Goal: Transaction & Acquisition: Download file/media

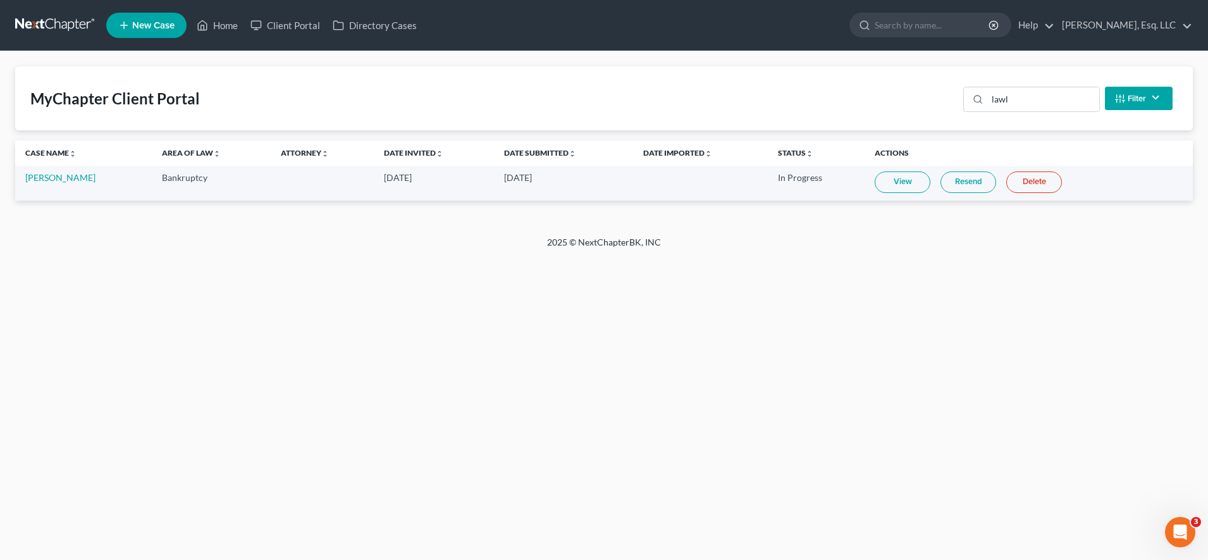
click at [915, 37] on form at bounding box center [930, 25] width 162 height 25
click at [911, 25] on input "search" at bounding box center [933, 24] width 116 height 23
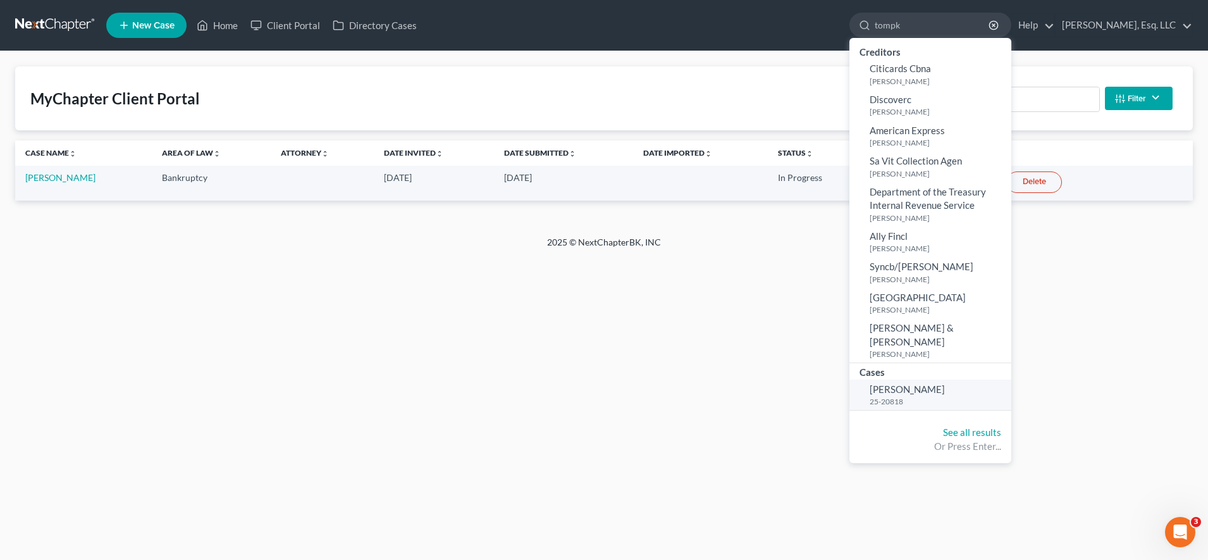
type input "tompk"
click at [916, 396] on small "25-20818" at bounding box center [938, 401] width 138 height 11
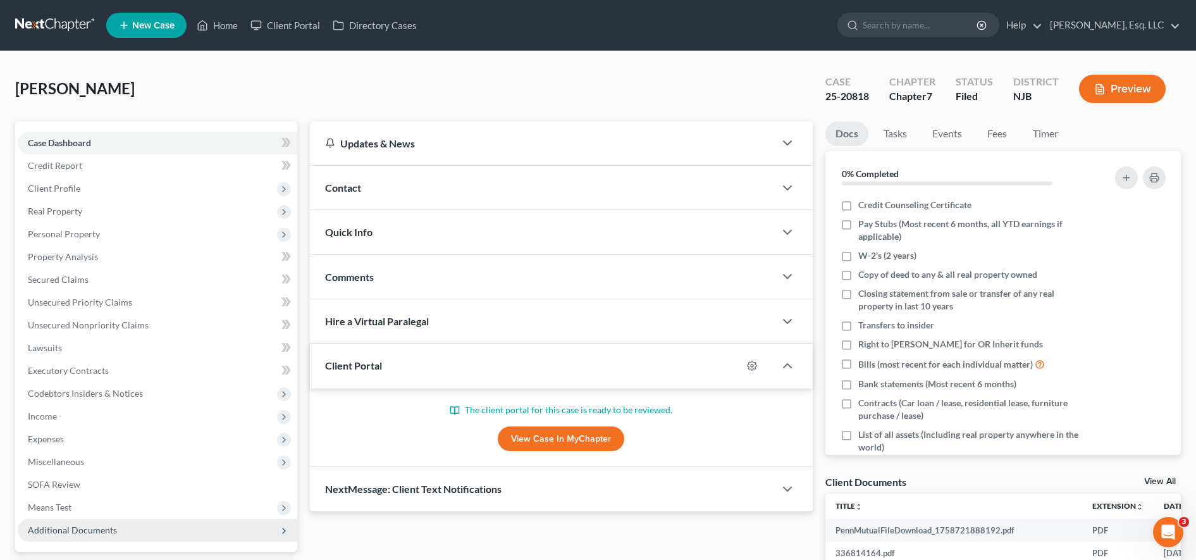
click at [117, 520] on span "Additional Documents" at bounding box center [157, 530] width 279 height 23
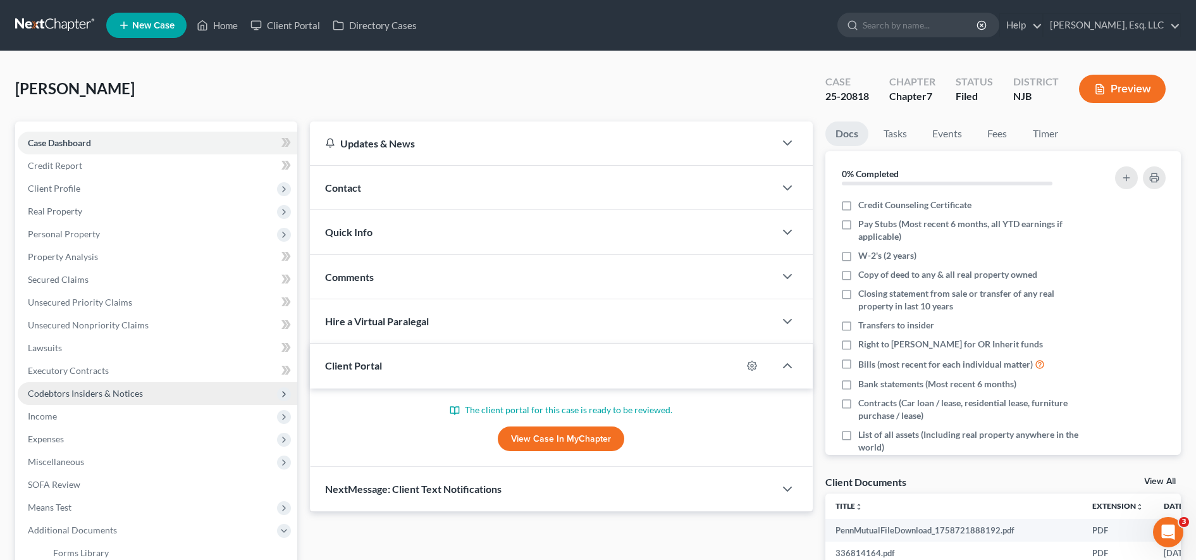
scroll to position [164, 0]
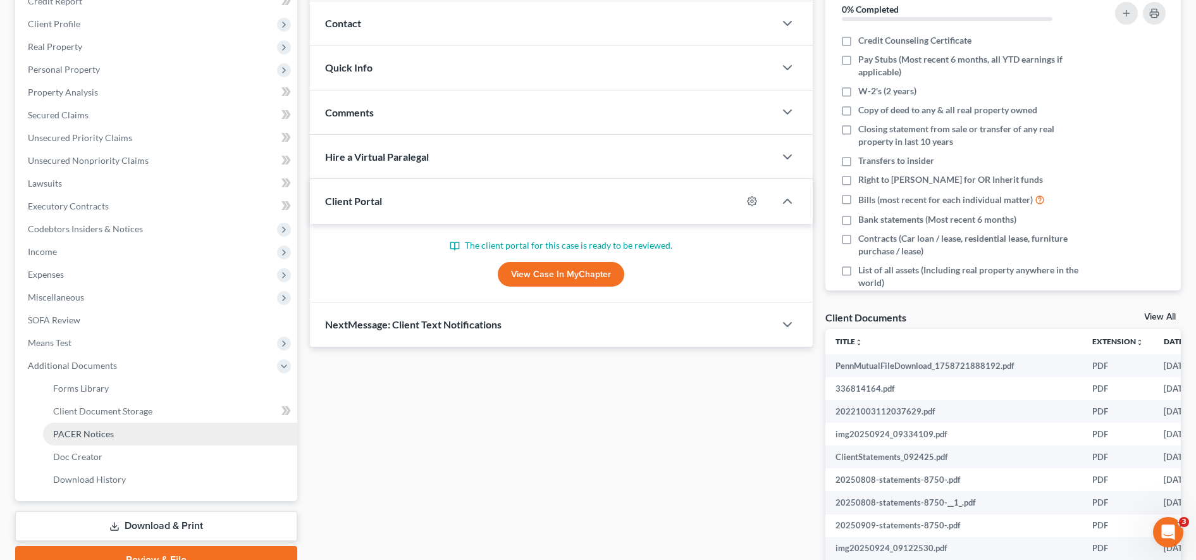
click at [163, 429] on link "PACER Notices" at bounding box center [170, 433] width 254 height 23
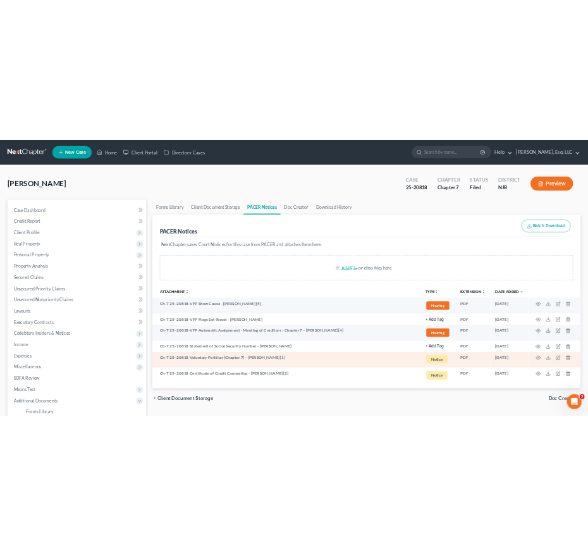
scroll to position [5, 0]
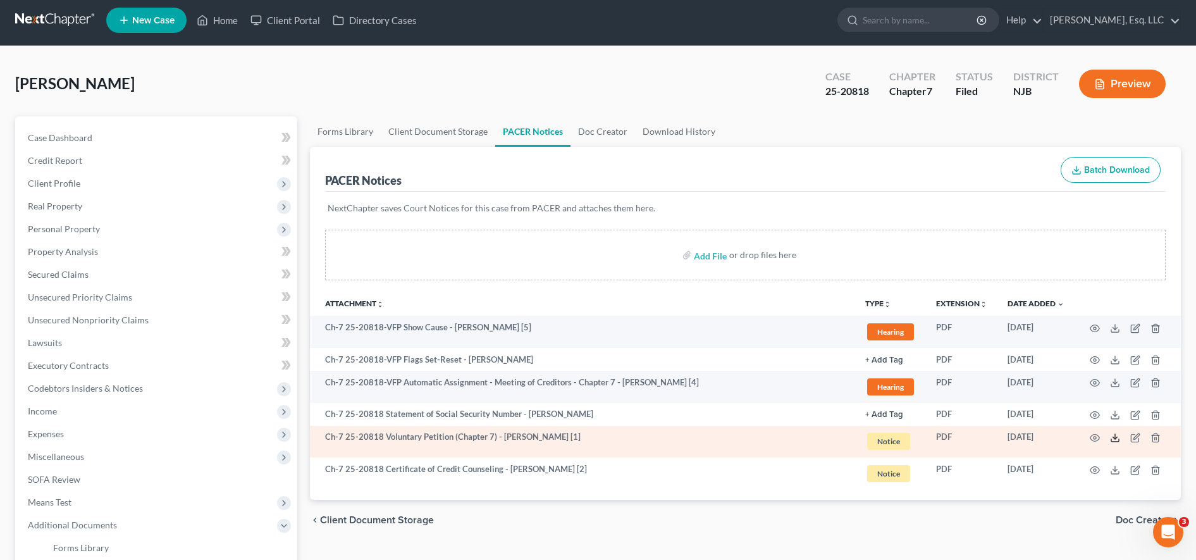
click at [1114, 438] on icon at bounding box center [1115, 438] width 10 height 10
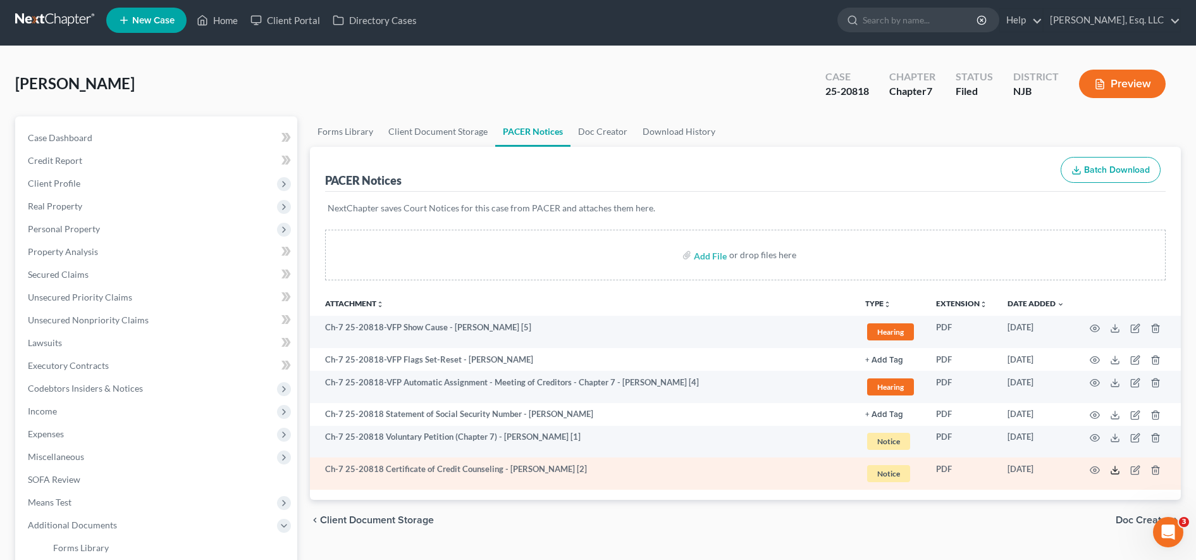
click at [1117, 467] on icon at bounding box center [1115, 470] width 10 height 10
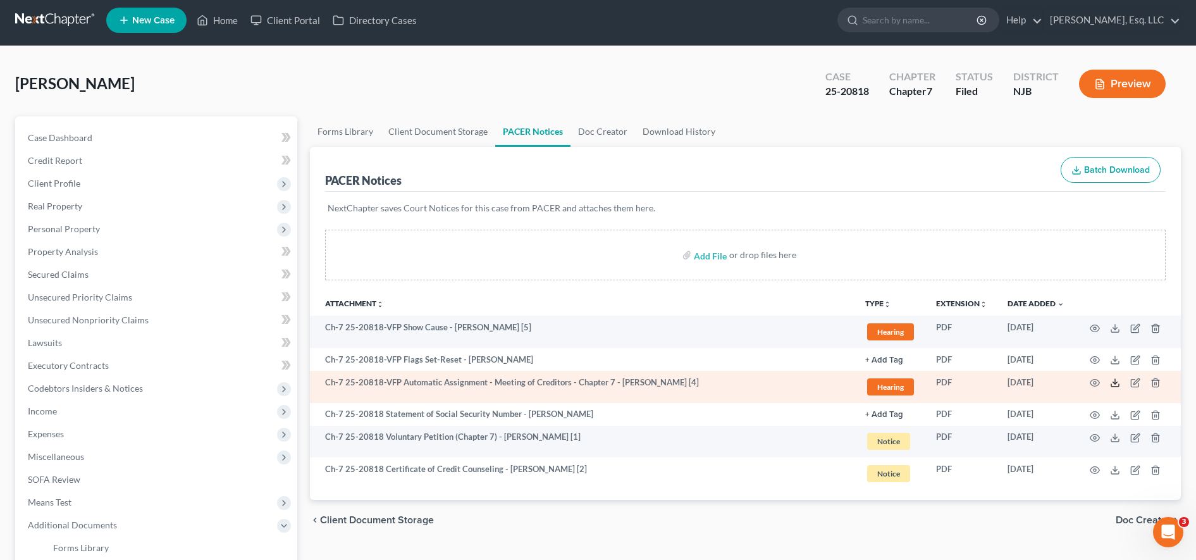
click at [1115, 381] on icon at bounding box center [1115, 382] width 10 height 10
click at [1117, 383] on icon at bounding box center [1115, 382] width 10 height 10
click at [1122, 383] on td at bounding box center [1127, 387] width 106 height 32
click at [1112, 383] on icon at bounding box center [1115, 382] width 10 height 10
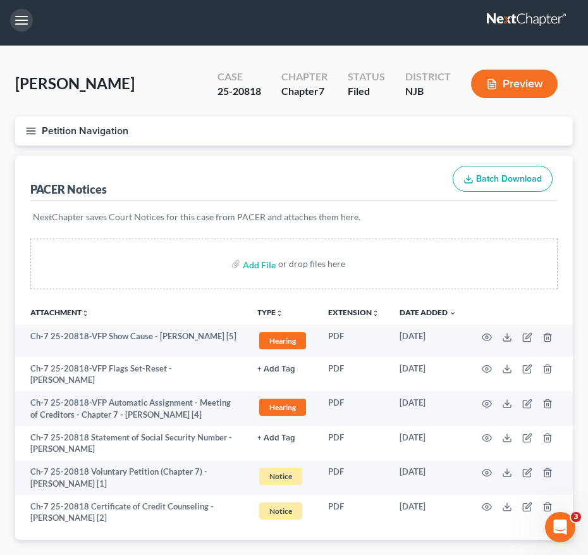
click at [13, 23] on button "button" at bounding box center [21, 20] width 23 height 23
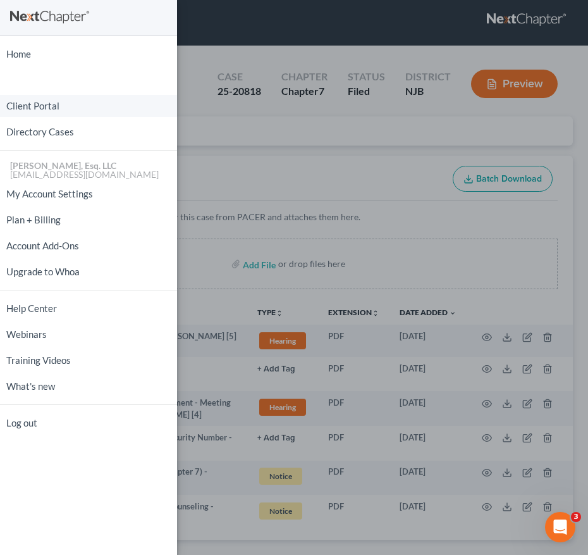
click at [63, 111] on link "Client Portal" at bounding box center [88, 106] width 177 height 22
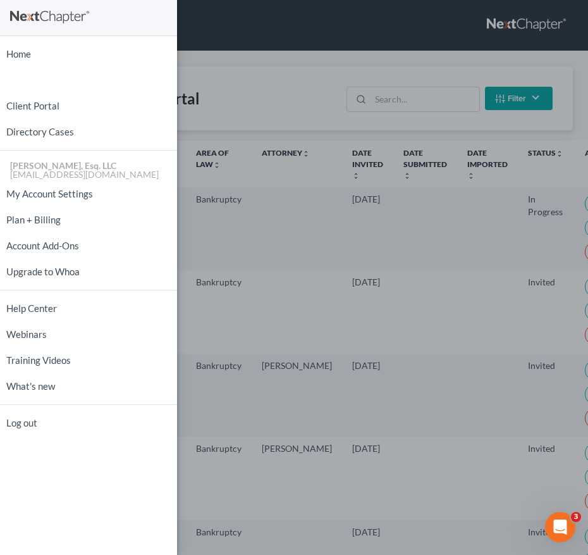
click at [448, 93] on div "Home New Case Client Portal Directory Cases [PERSON_NAME], Esq. LLC [EMAIL_ADDR…" at bounding box center [294, 277] width 588 height 555
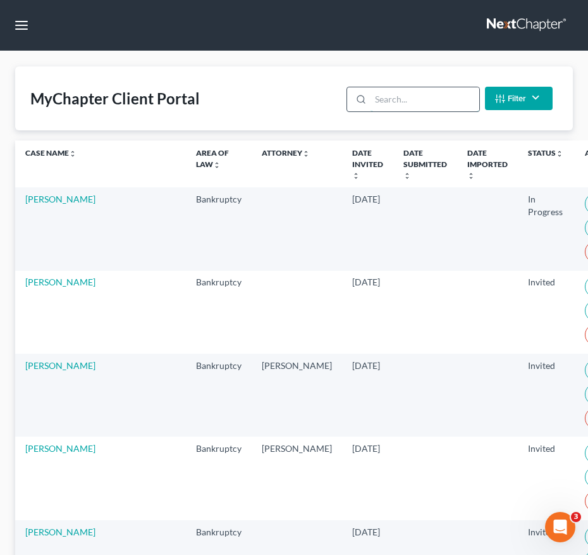
click at [438, 101] on input "search" at bounding box center [425, 99] width 108 height 24
click at [439, 101] on input "search" at bounding box center [425, 99] width 108 height 24
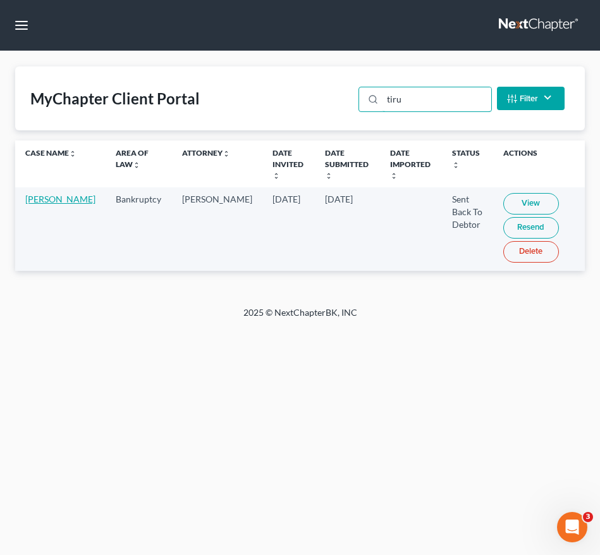
type input "tiru"
click at [37, 204] on link "[PERSON_NAME]" at bounding box center [60, 198] width 70 height 11
select select "0"
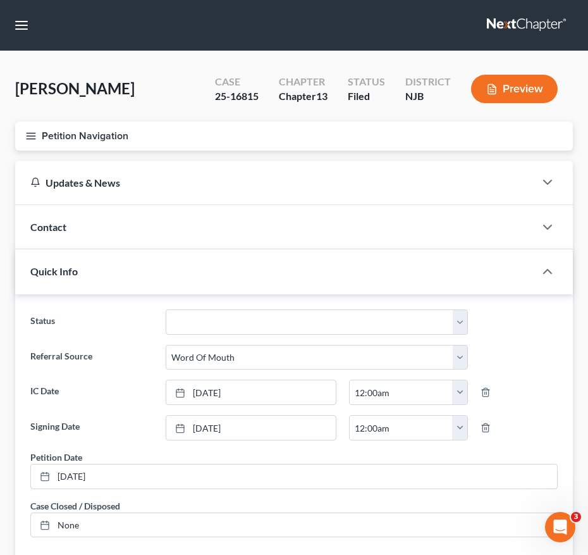
click at [28, 137] on icon "button" at bounding box center [30, 135] width 11 height 11
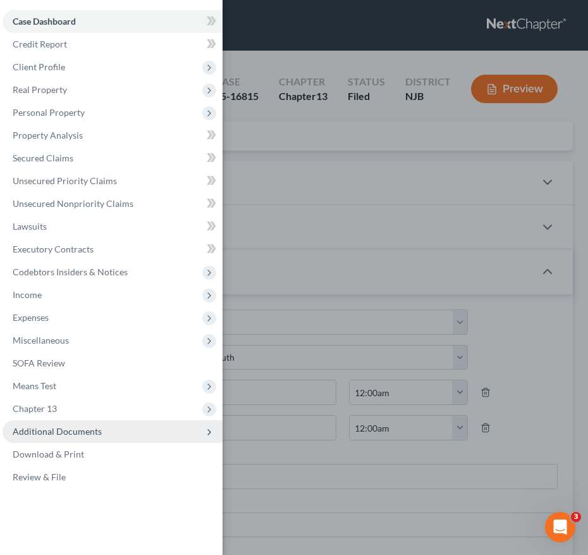
click at [73, 434] on span "Additional Documents" at bounding box center [57, 431] width 89 height 11
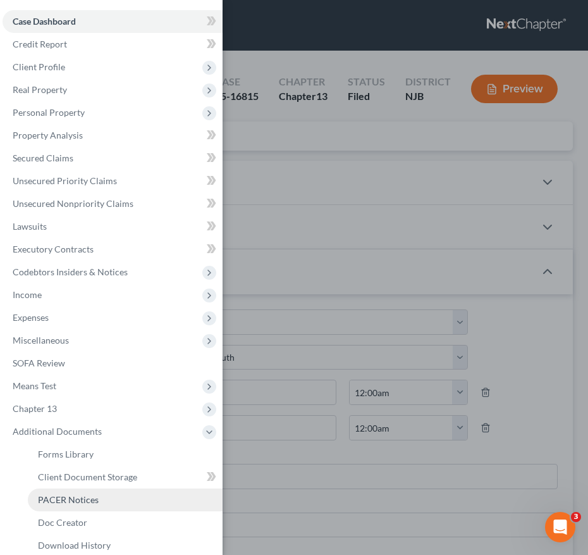
click at [86, 501] on span "PACER Notices" at bounding box center [68, 499] width 61 height 11
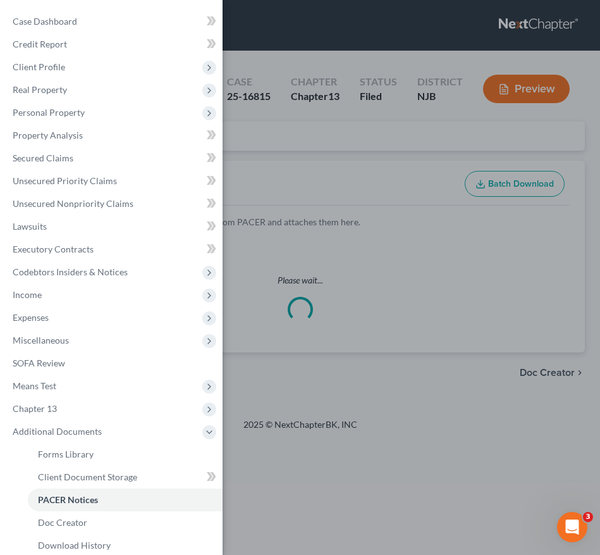
click at [385, 288] on div "Case Dashboard Payments Invoices Payments Payments Credit Report Client Profile" at bounding box center [300, 277] width 600 height 555
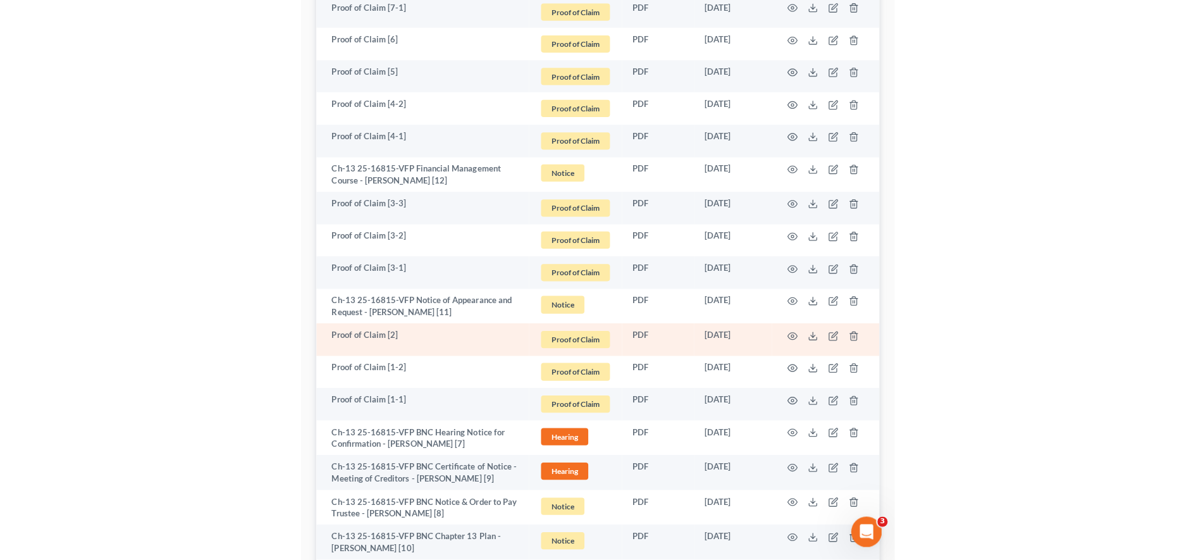
scroll to position [1052, 0]
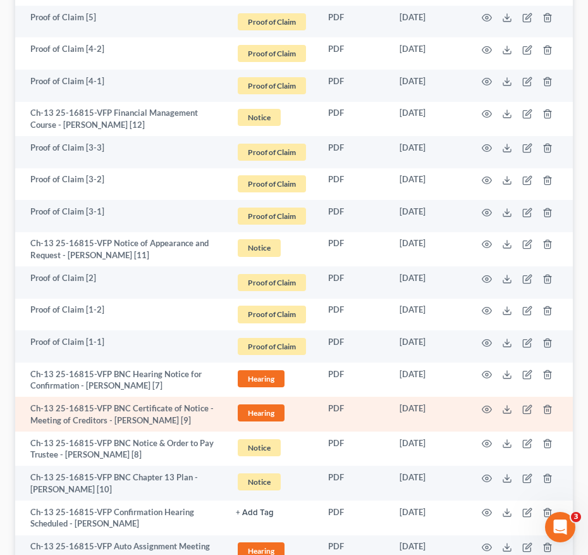
click at [506, 402] on td at bounding box center [520, 413] width 106 height 35
click at [508, 404] on icon at bounding box center [507, 409] width 10 height 10
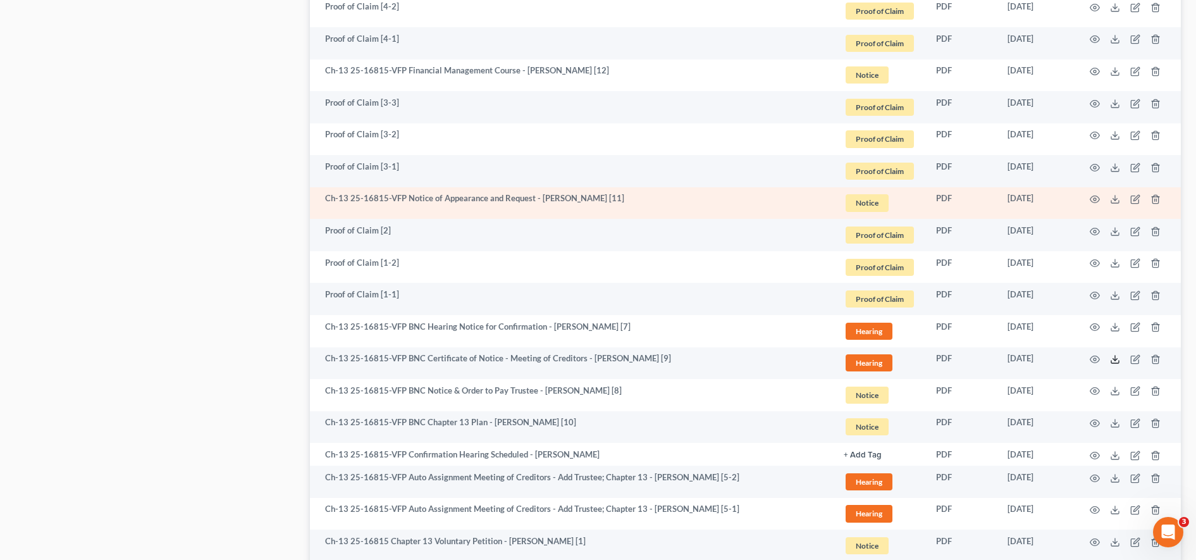
scroll to position [0, 0]
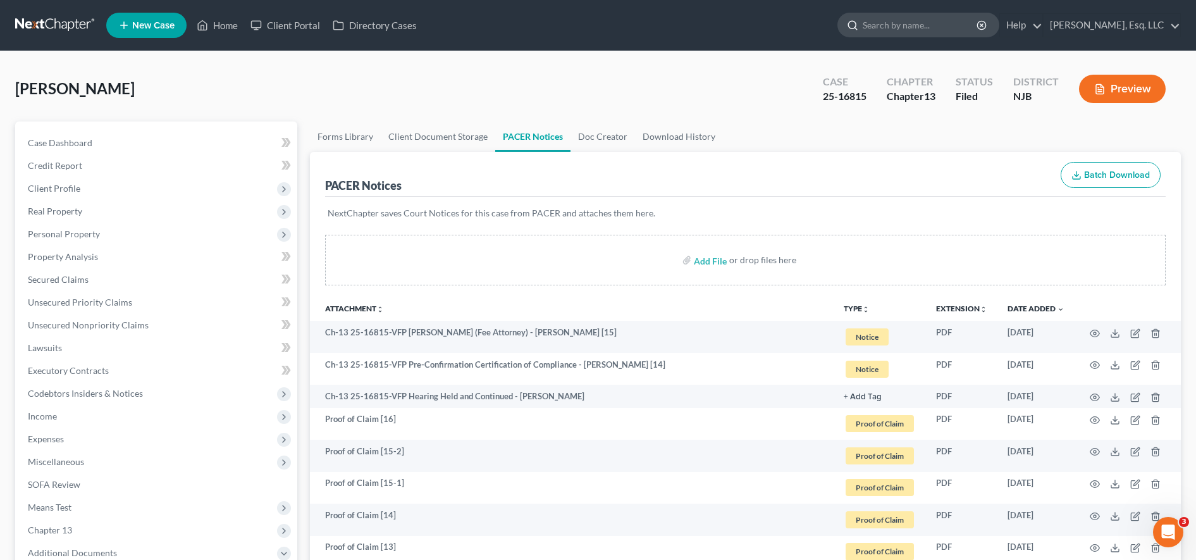
click at [945, 22] on input "search" at bounding box center [920, 24] width 116 height 23
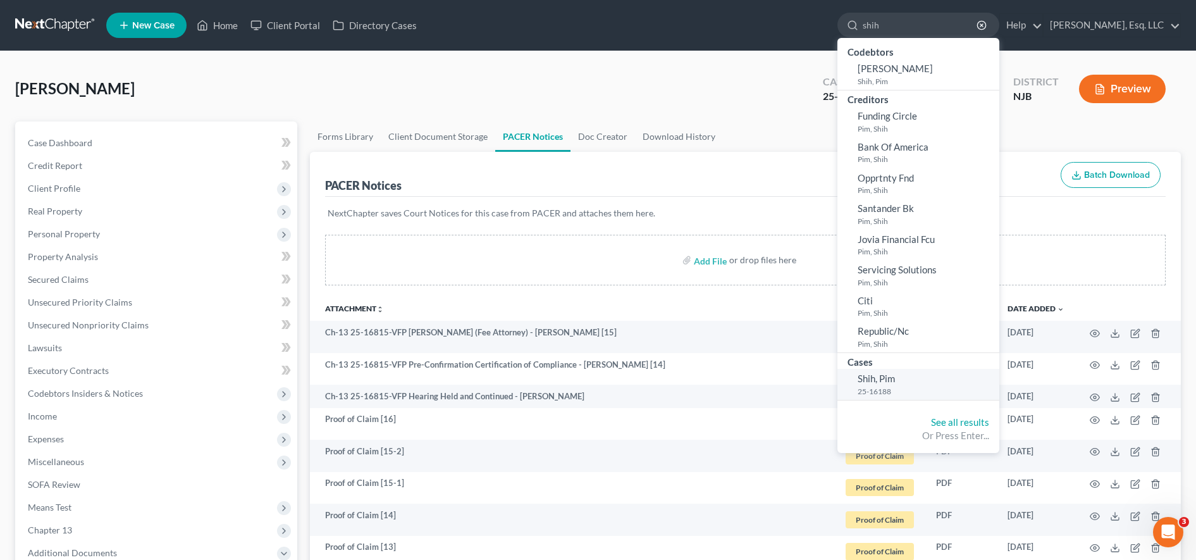
type input "shih"
click at [928, 371] on link "Shih, Pim 25-16188" at bounding box center [918, 384] width 162 height 31
select select "3"
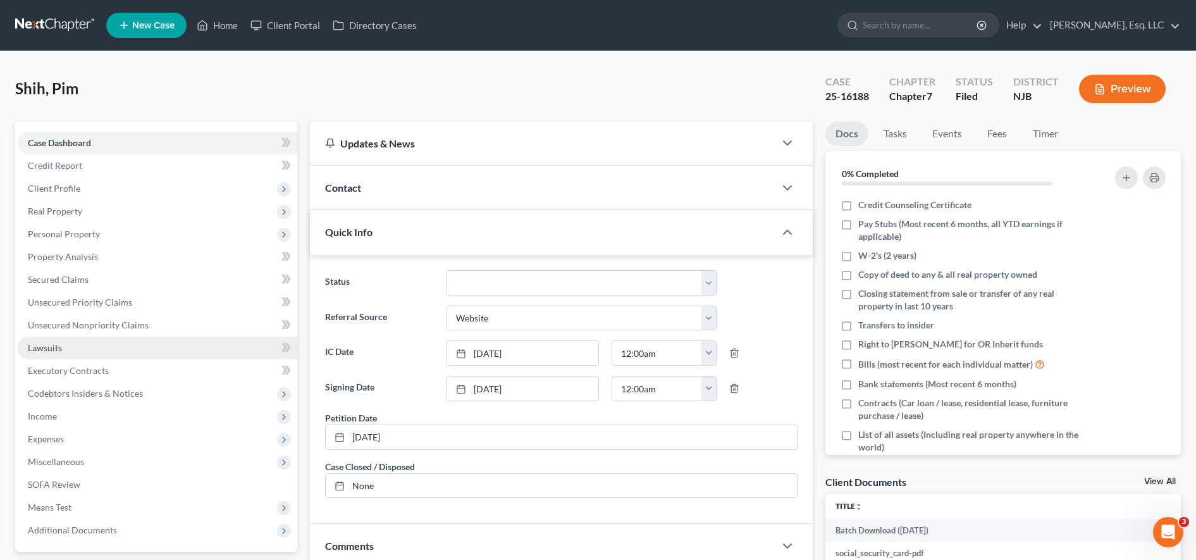
scroll to position [269, 0]
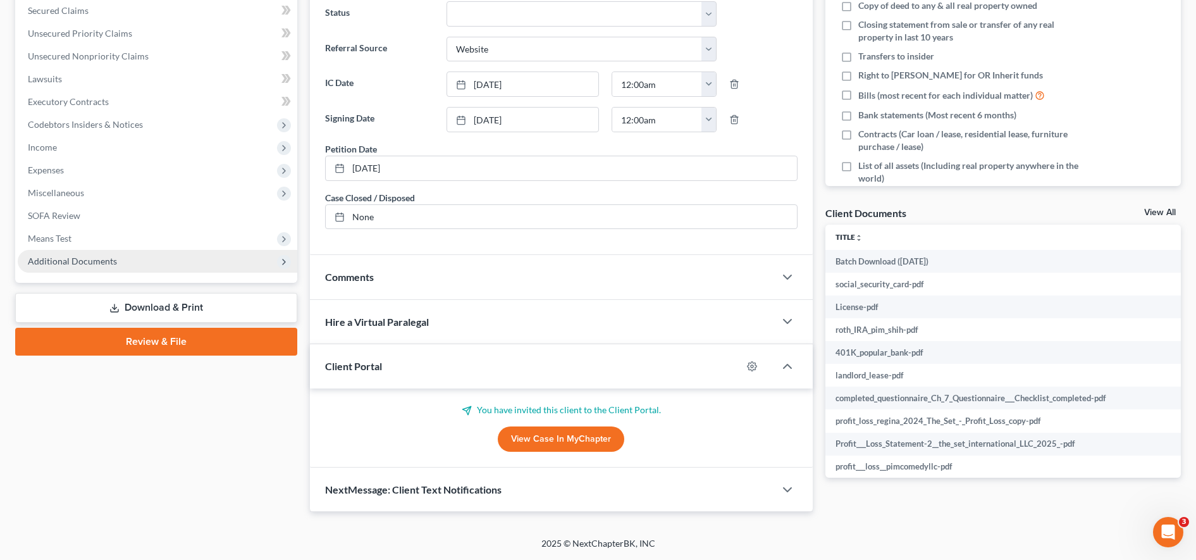
click at [199, 256] on span "Additional Documents" at bounding box center [157, 261] width 279 height 23
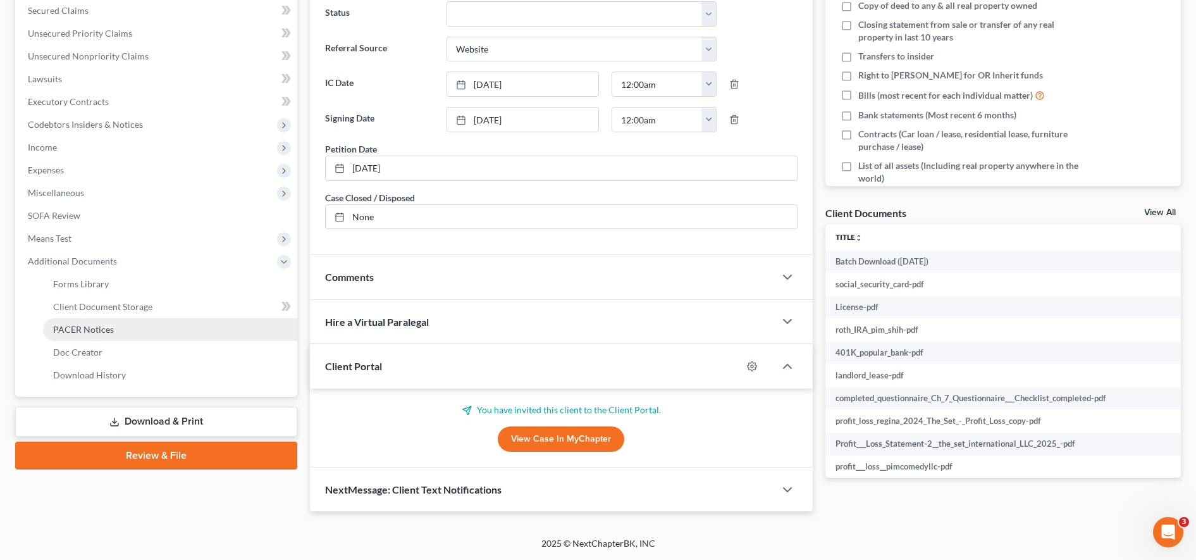
click at [164, 330] on link "PACER Notices" at bounding box center [170, 329] width 254 height 23
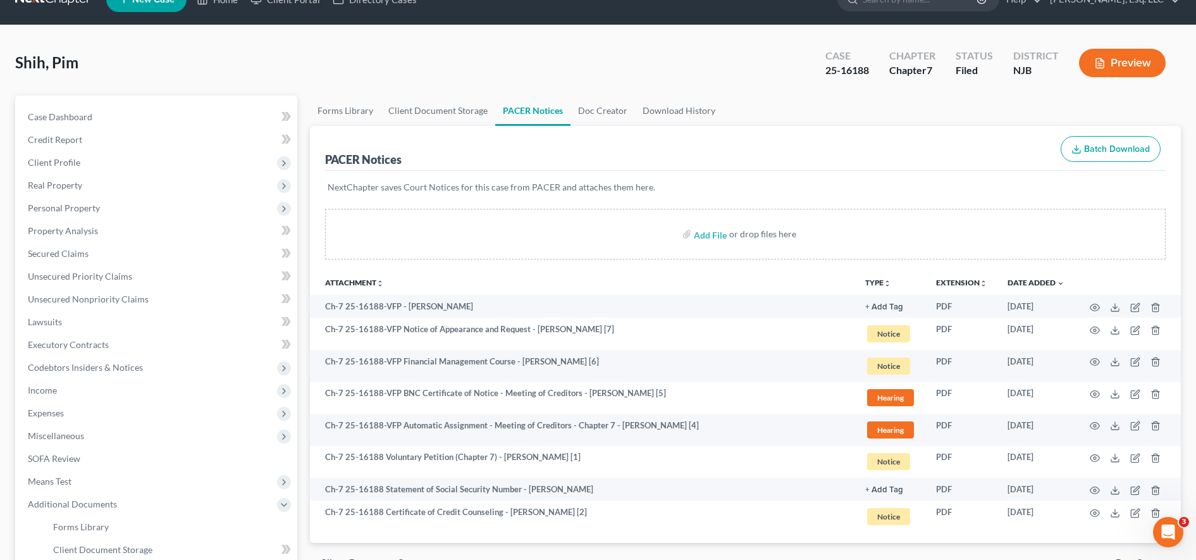
scroll to position [64, 0]
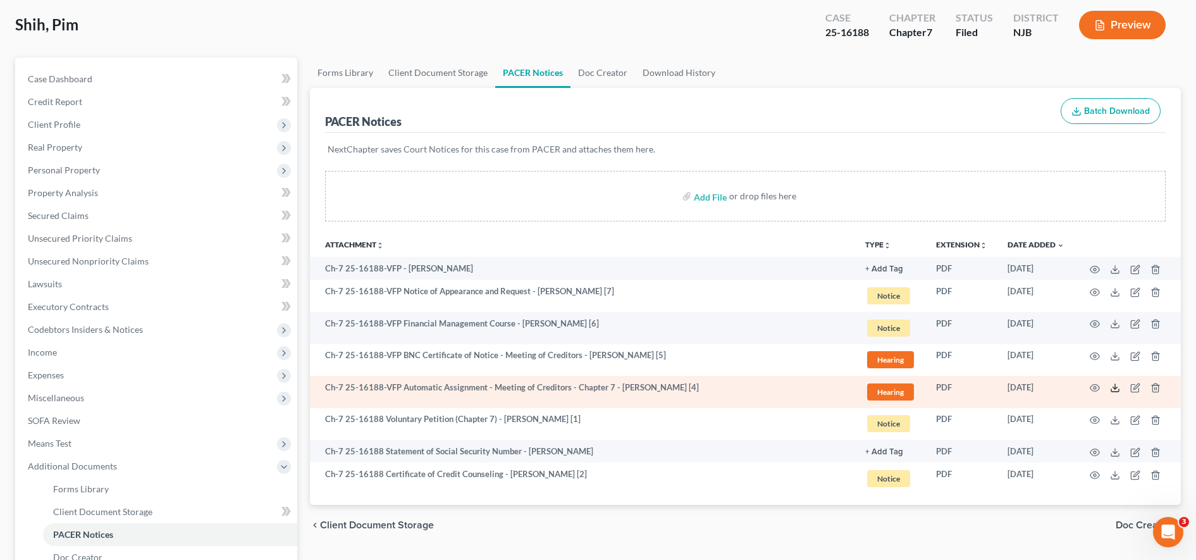
click at [1117, 387] on polyline at bounding box center [1115, 388] width 4 height 2
